Goal: Find specific page/section

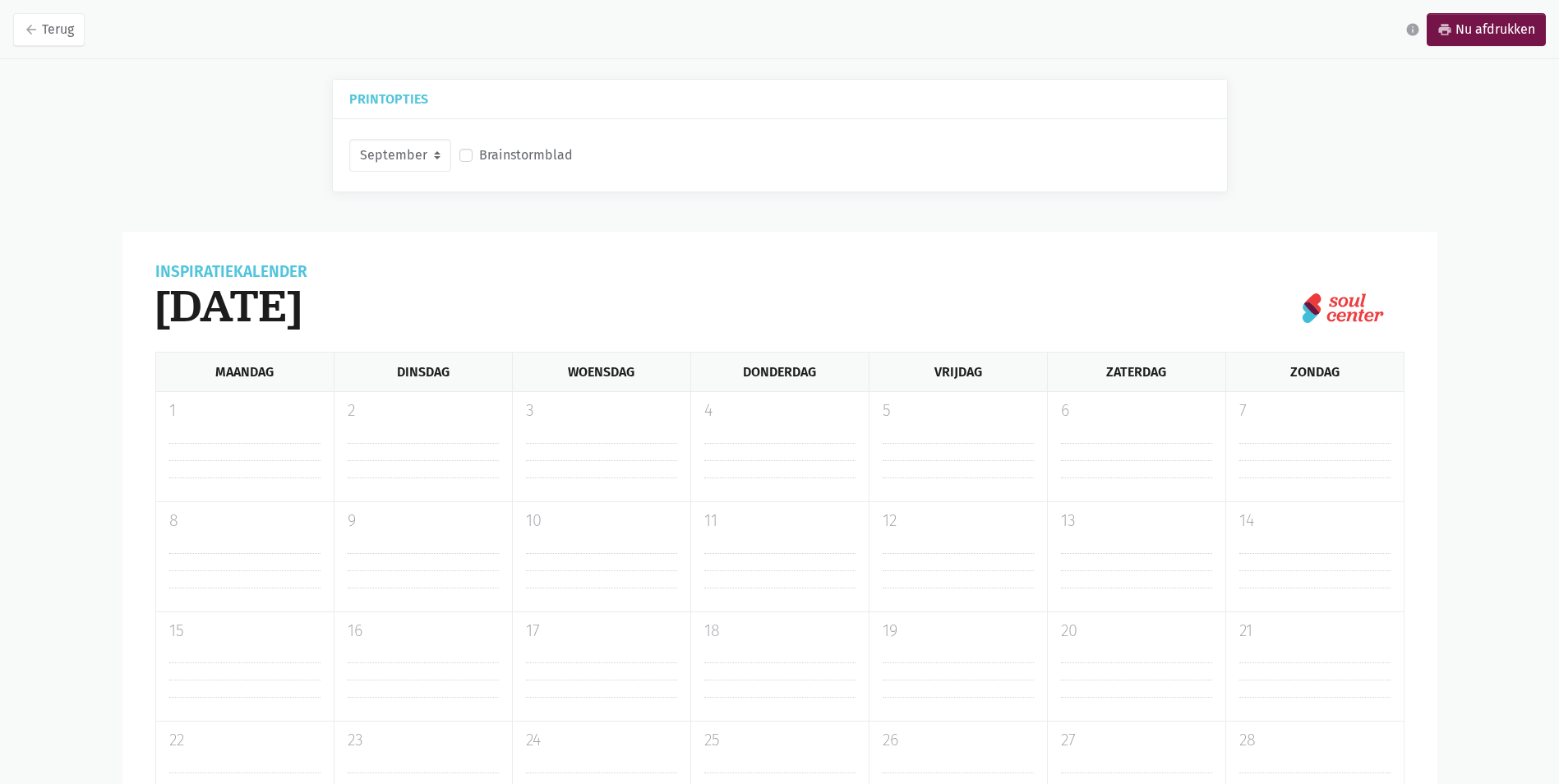
select select "9-2025"
click at [501, 150] on label "Brainstormblad" at bounding box center [527, 156] width 94 height 22
click at [472, 150] on input "Brainstormblad" at bounding box center [466, 153] width 14 height 17
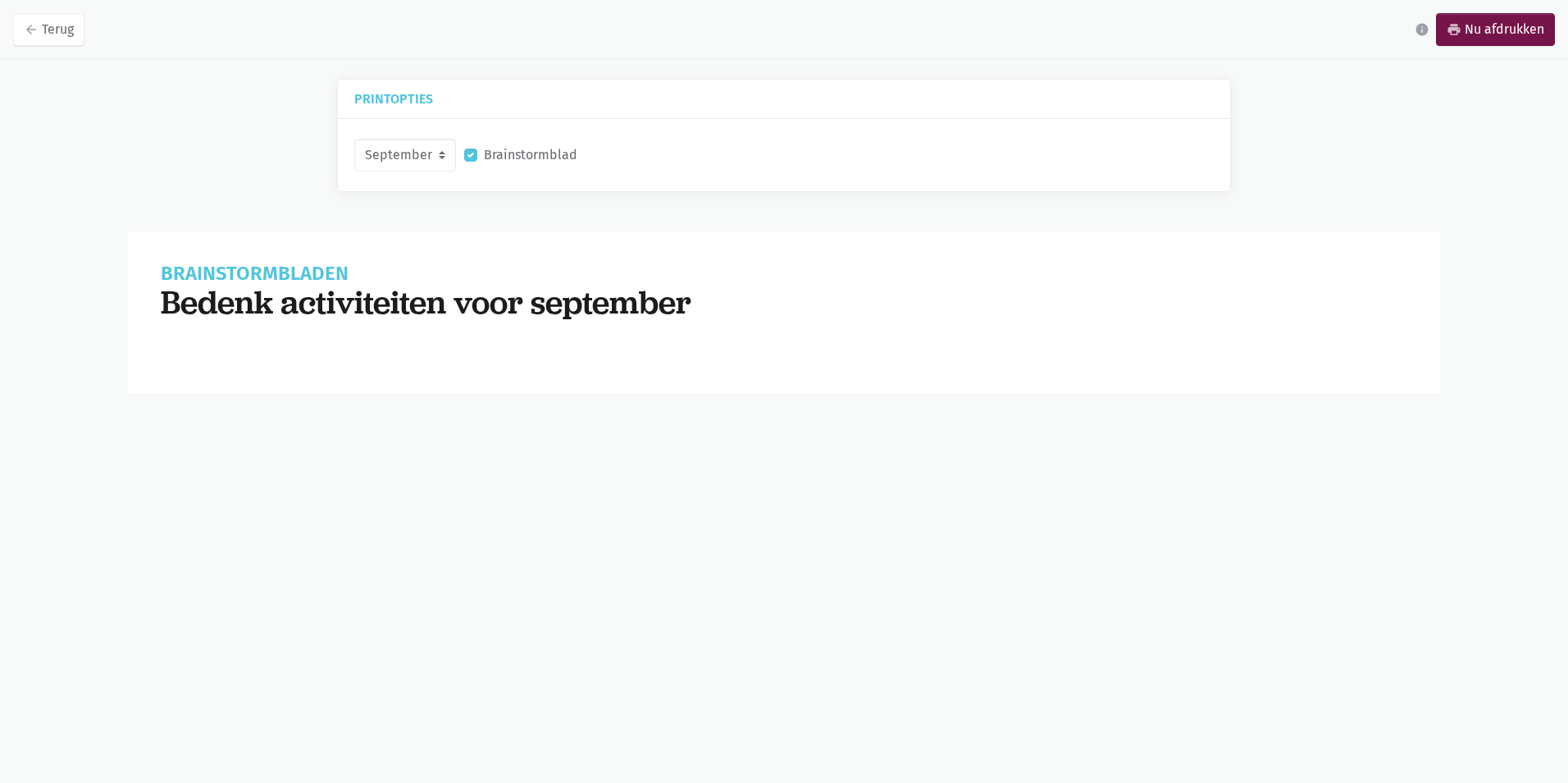
click at [484, 152] on label "Brainstormblad" at bounding box center [531, 155] width 94 height 22
click at [471, 152] on input "Brainstormblad" at bounding box center [470, 153] width 14 height 17
checkbox input "false"
